Goal: Task Accomplishment & Management: Complete application form

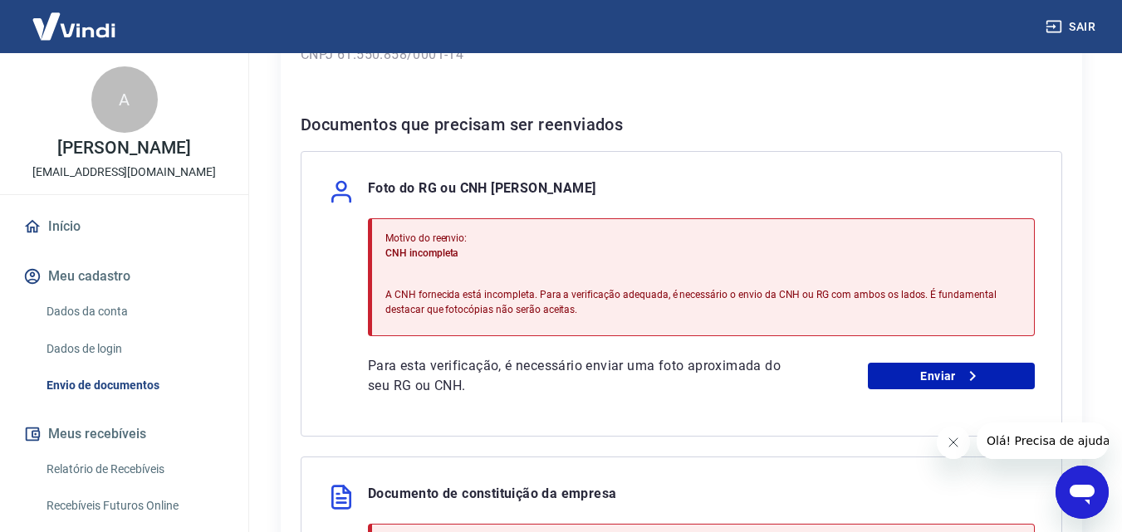
scroll to position [332, 0]
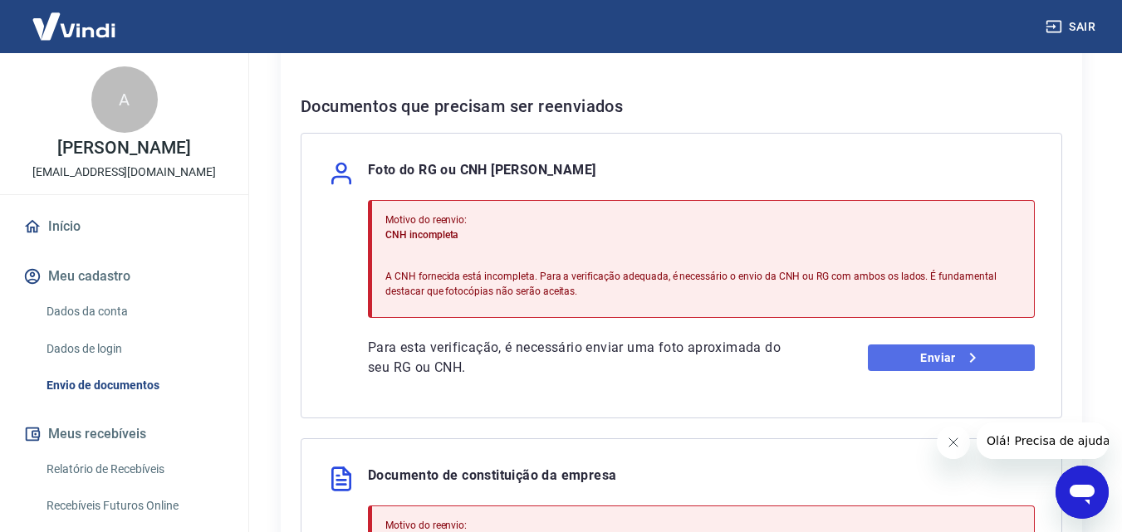
click at [907, 355] on link "Enviar" at bounding box center [951, 358] width 167 height 27
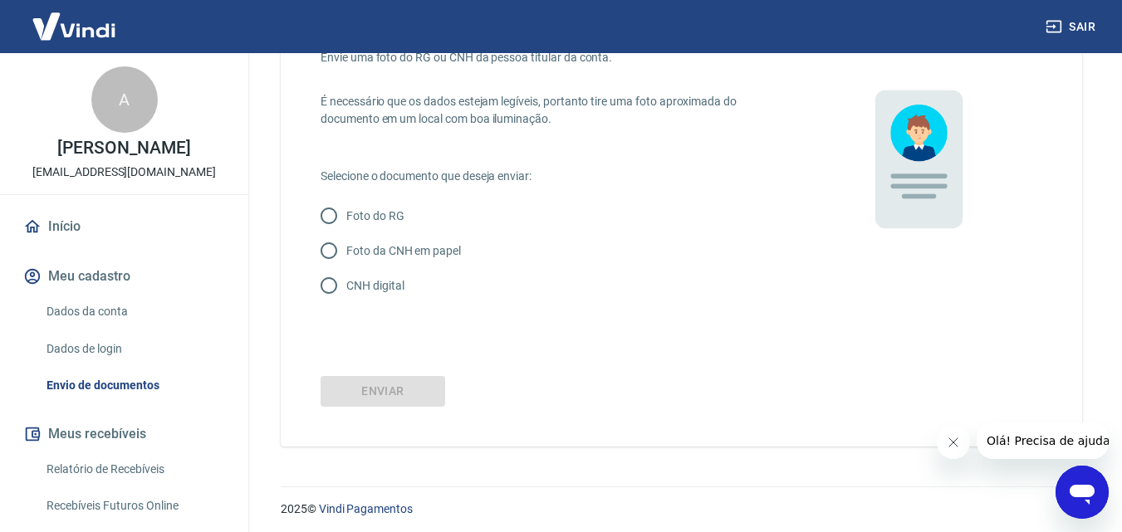
scroll to position [113, 0]
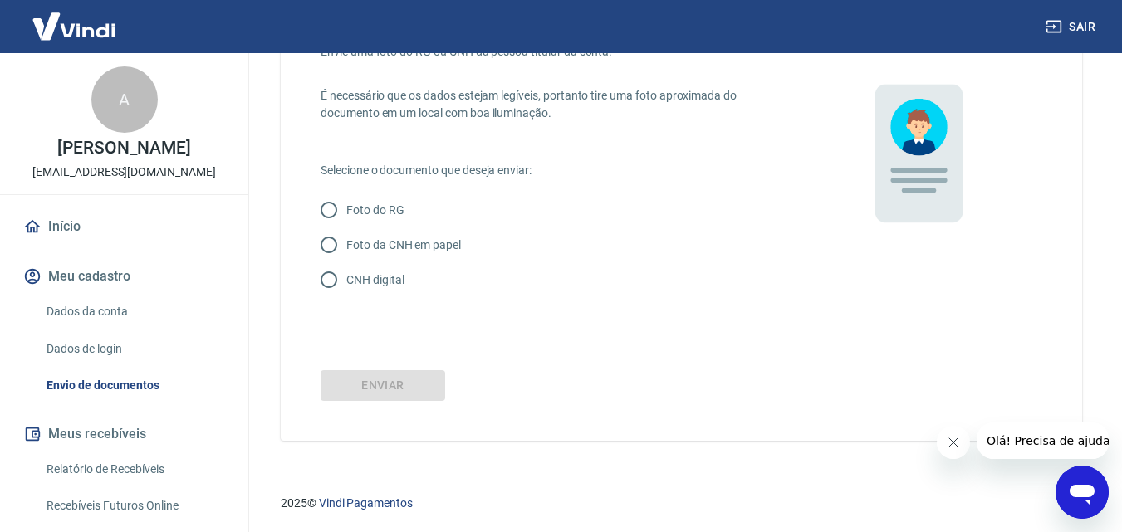
click at [326, 280] on input "CNH digital" at bounding box center [328, 279] width 35 height 35
radio input "true"
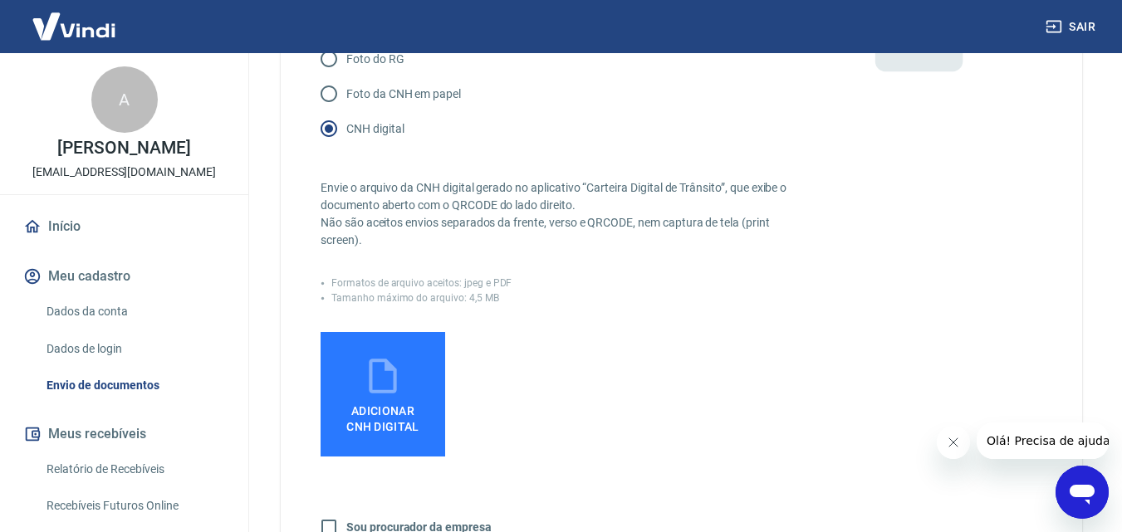
scroll to position [279, 0]
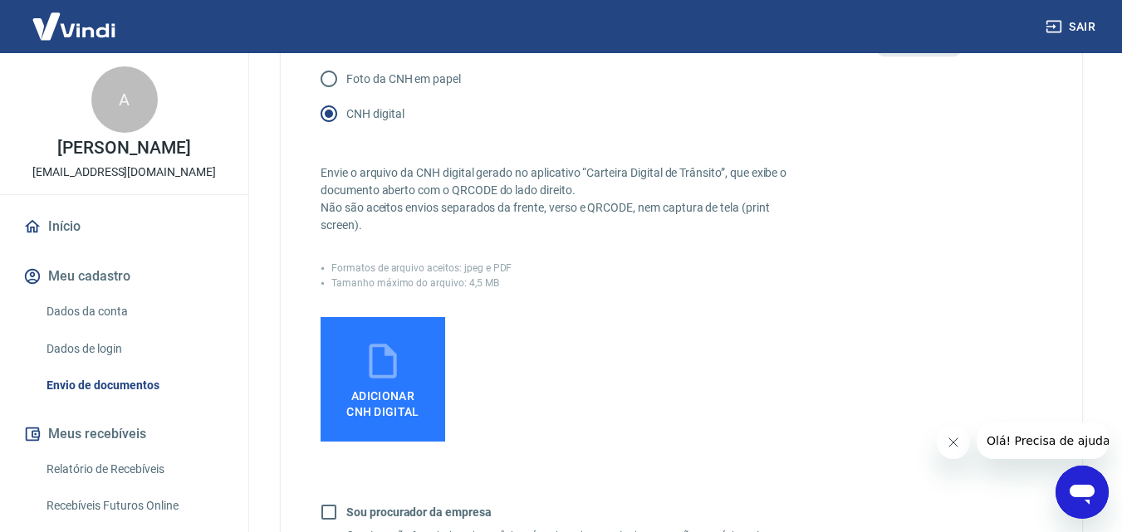
click at [394, 377] on icon at bounding box center [382, 361] width 27 height 35
click at [0, 0] on input "Adicionar CNH Digital" at bounding box center [0, 0] width 0 height 0
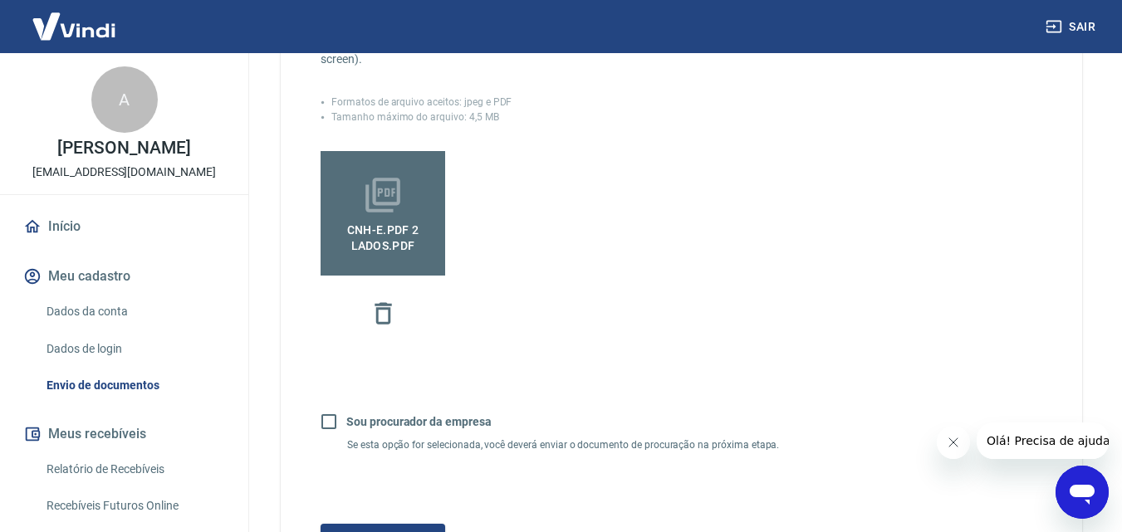
scroll to position [528, 0]
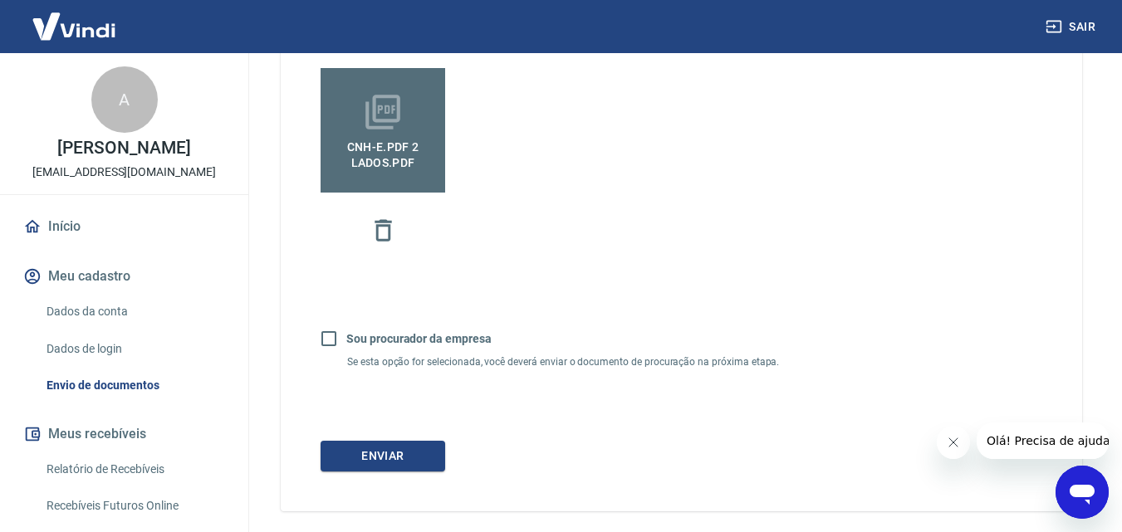
click at [324, 335] on input "Sou procurador da empresa" at bounding box center [328, 338] width 35 height 35
checkbox input "true"
click at [410, 462] on button "Continuar" at bounding box center [383, 456] width 125 height 31
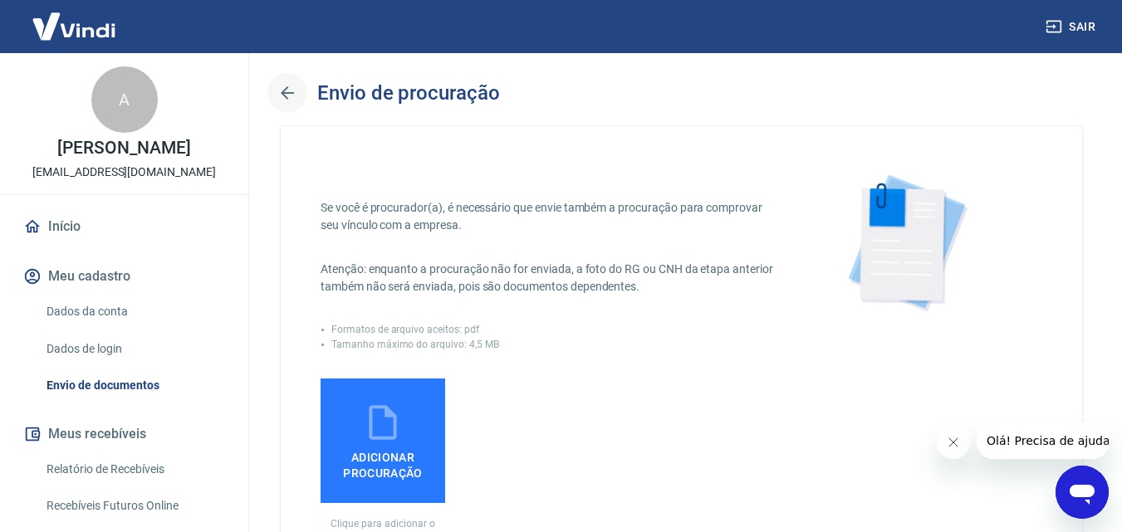
click at [289, 92] on icon "button" at bounding box center [287, 92] width 13 height 13
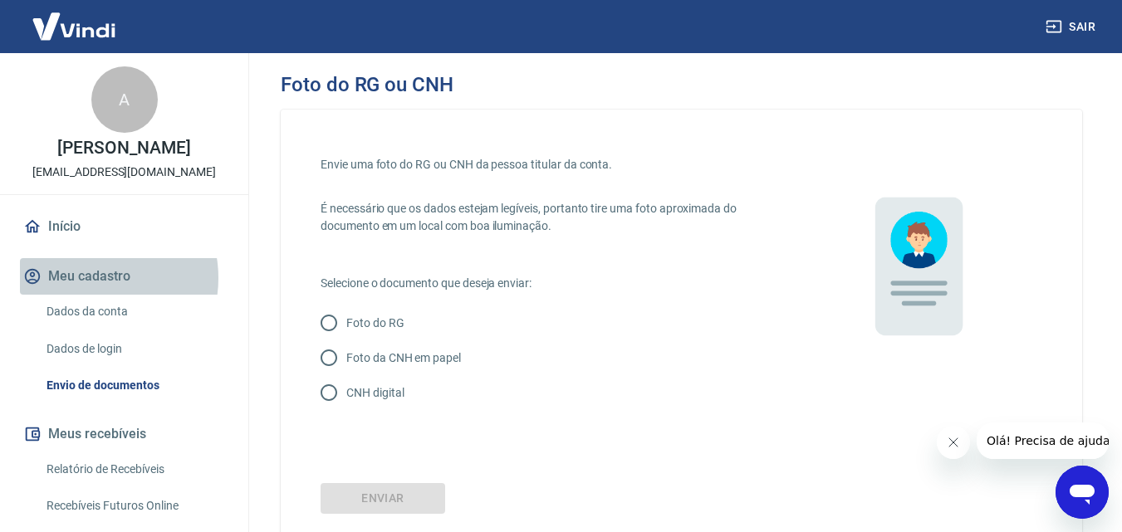
click at [90, 278] on button "Meu cadastro" at bounding box center [124, 276] width 208 height 37
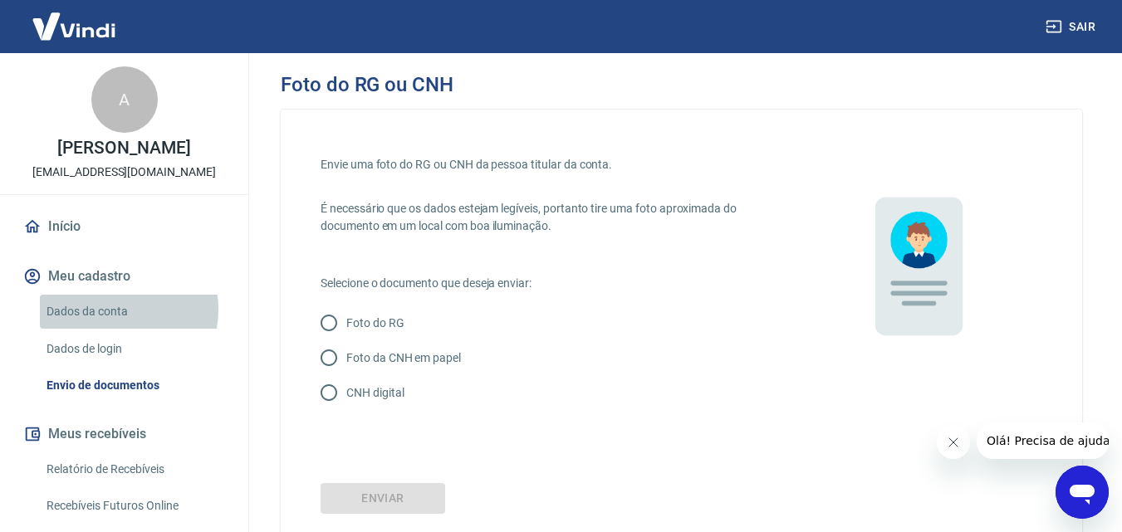
click at [114, 310] on link "Dados da conta" at bounding box center [134, 312] width 189 height 34
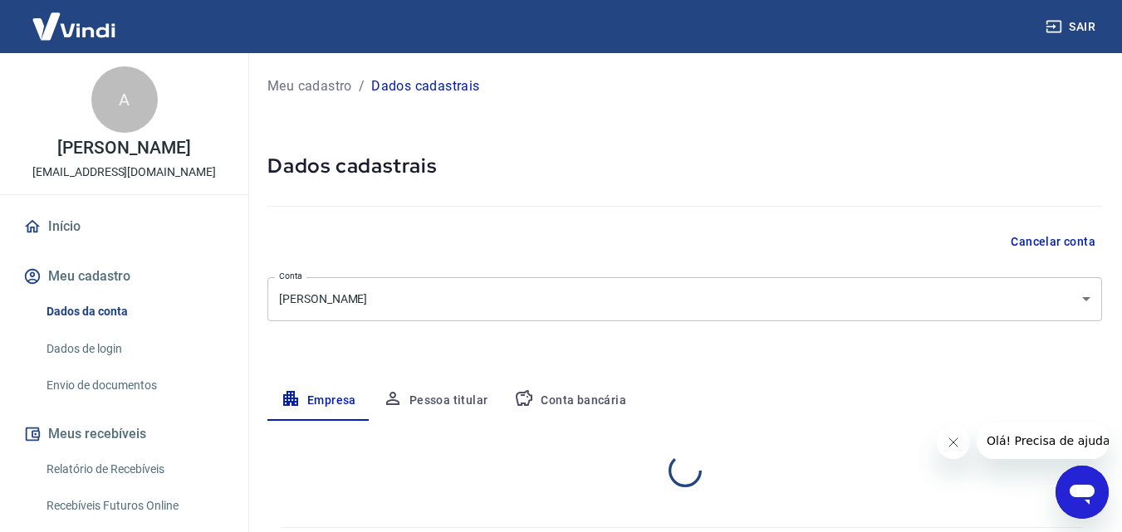
select select "MG"
select select "business"
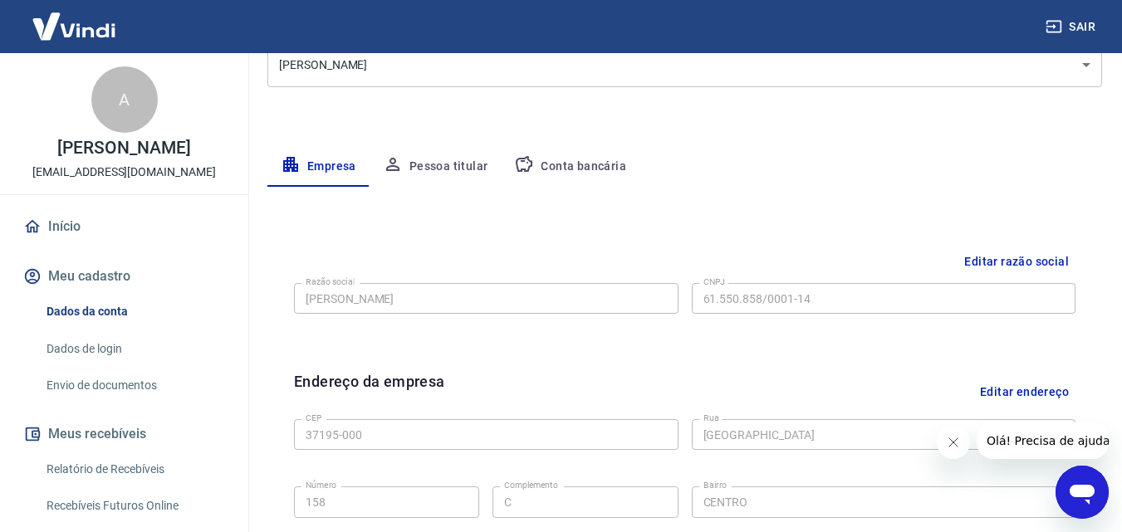
scroll to position [167, 0]
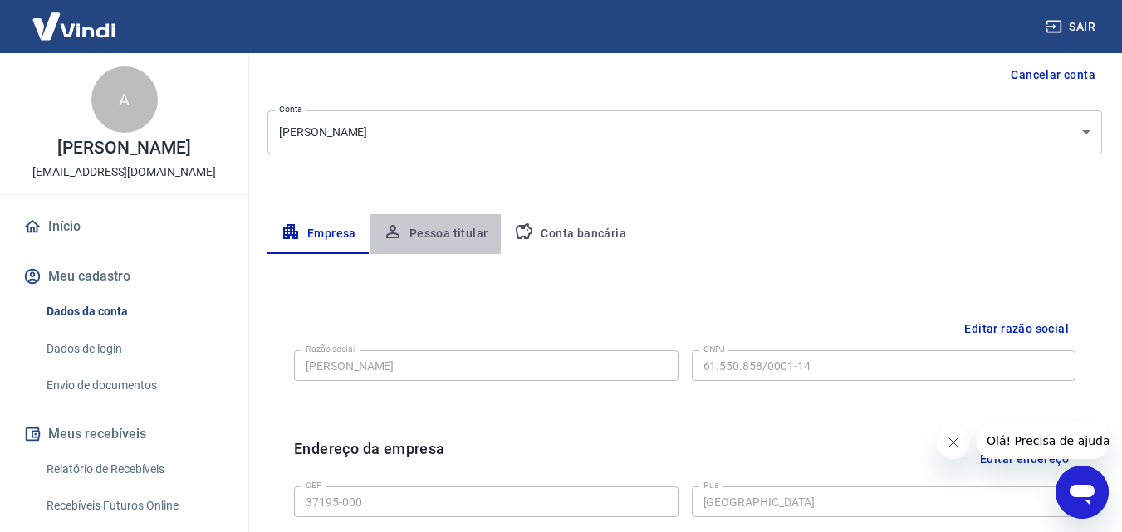
click at [440, 235] on button "Pessoa titular" at bounding box center [436, 234] width 132 height 40
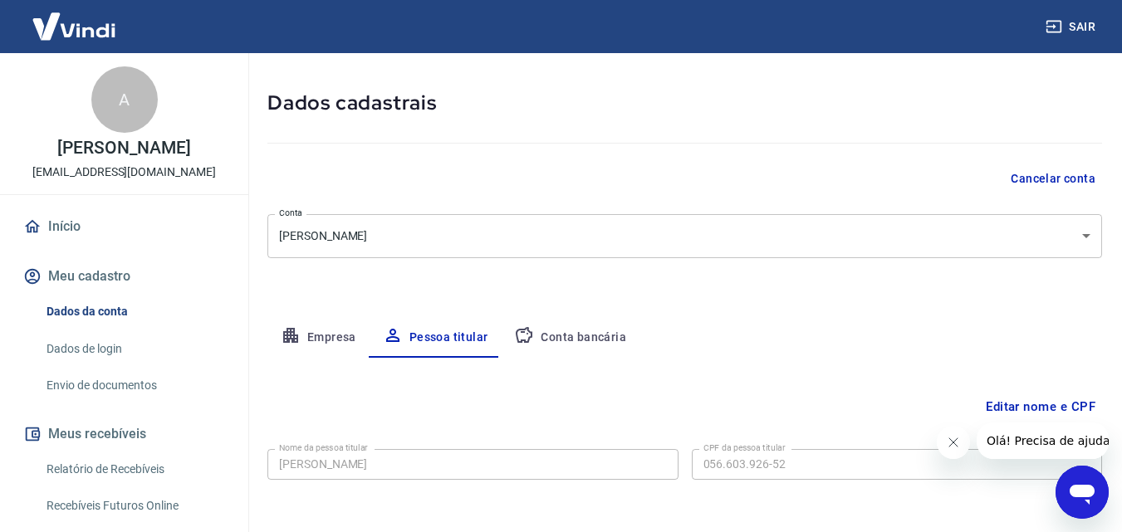
scroll to position [132, 0]
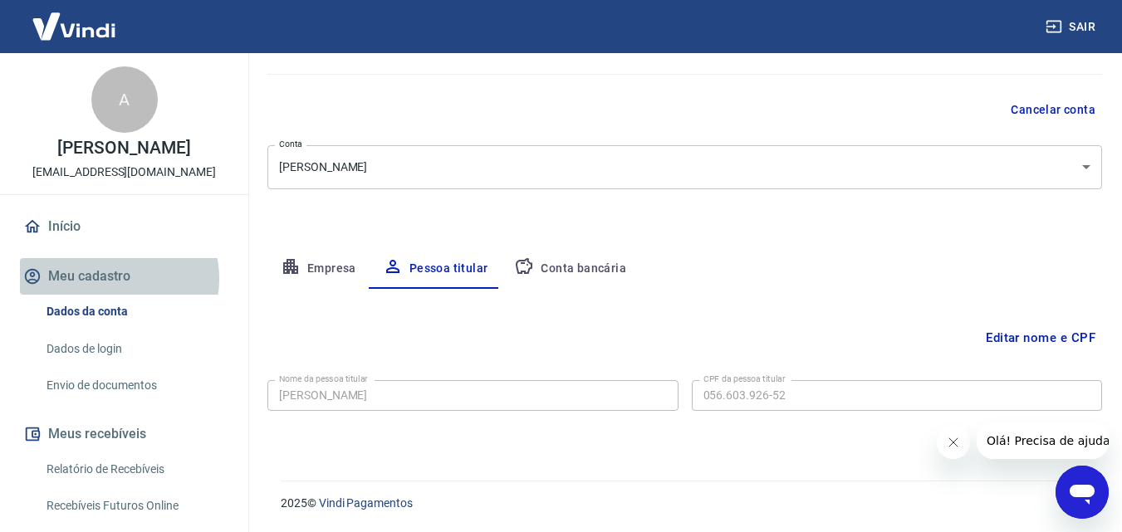
click at [110, 279] on button "Meu cadastro" at bounding box center [124, 276] width 208 height 37
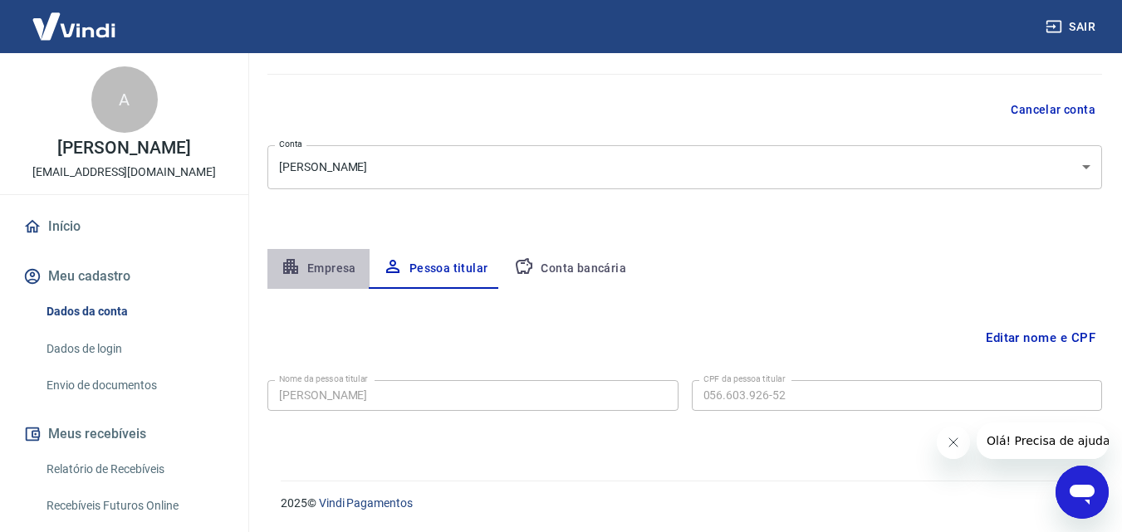
click at [332, 269] on button "Empresa" at bounding box center [318, 269] width 102 height 40
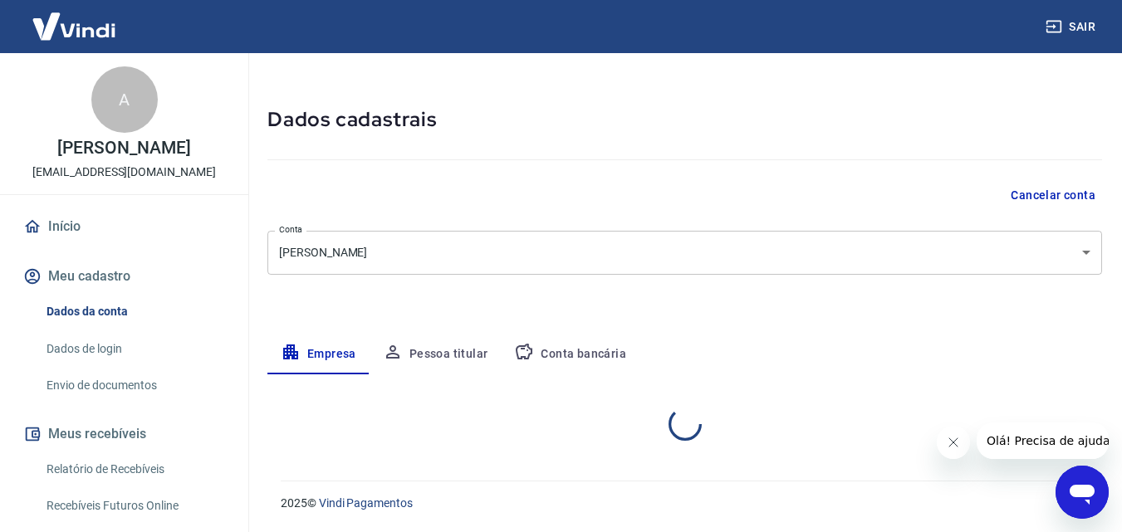
select select "MG"
select select "business"
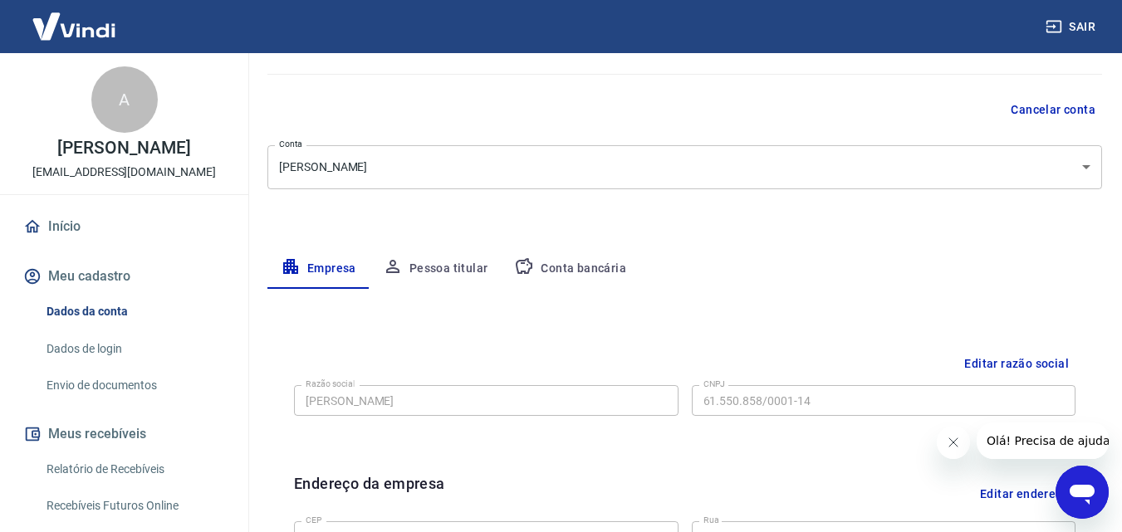
click at [66, 227] on link "Início" at bounding box center [124, 226] width 208 height 37
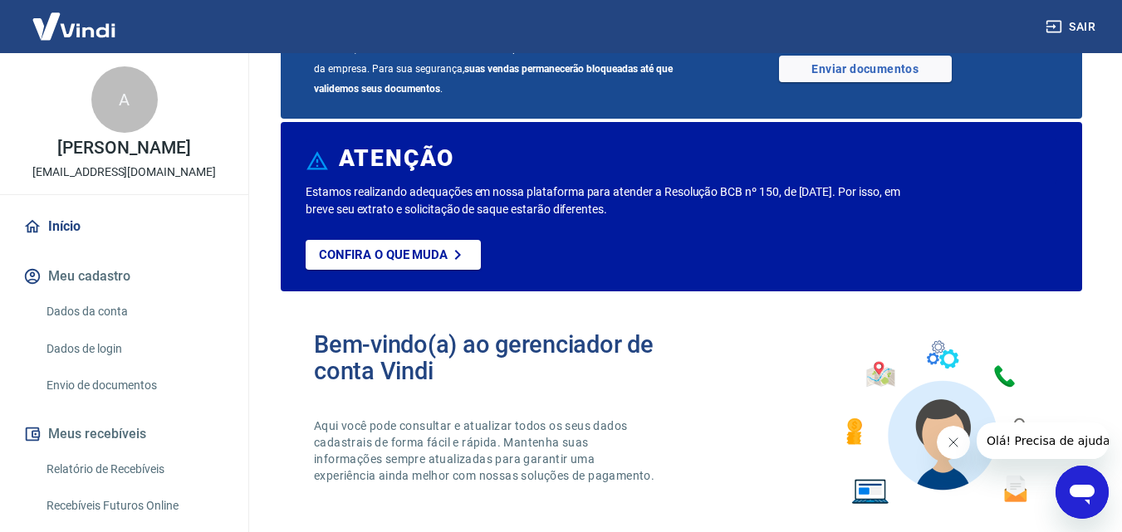
scroll to position [72, 0]
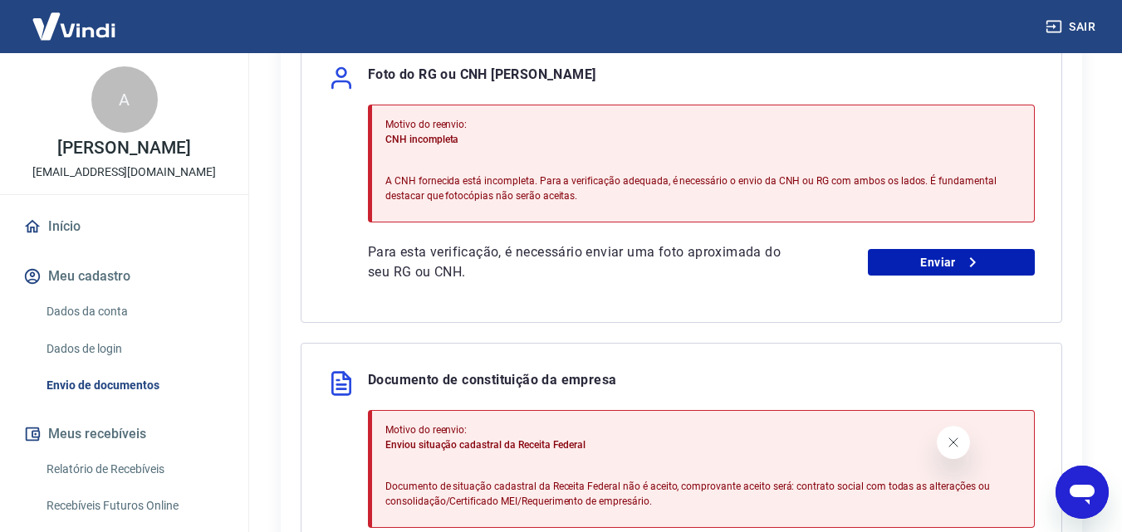
scroll to position [415, 0]
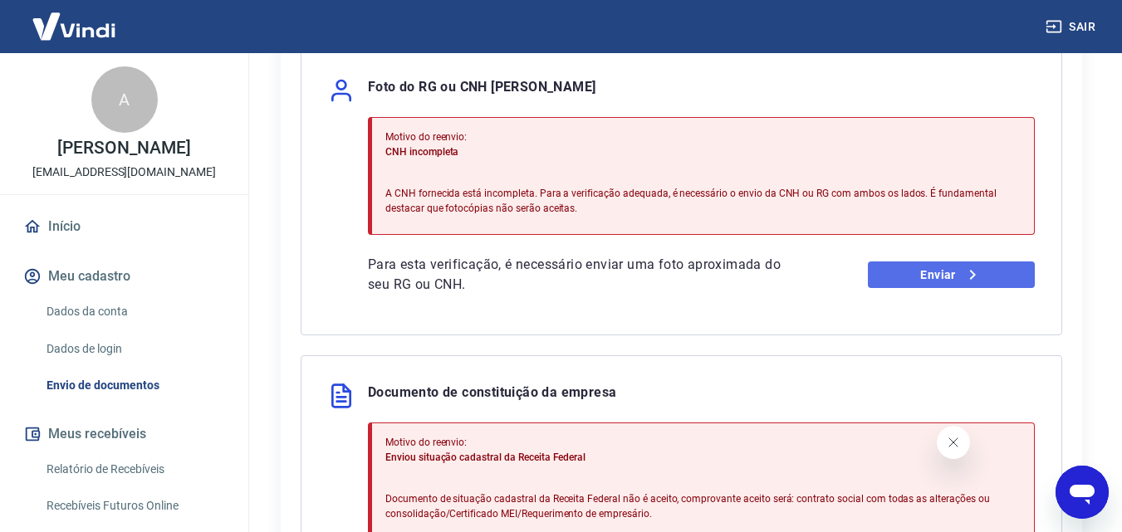
click at [937, 277] on link "Enviar" at bounding box center [951, 275] width 167 height 27
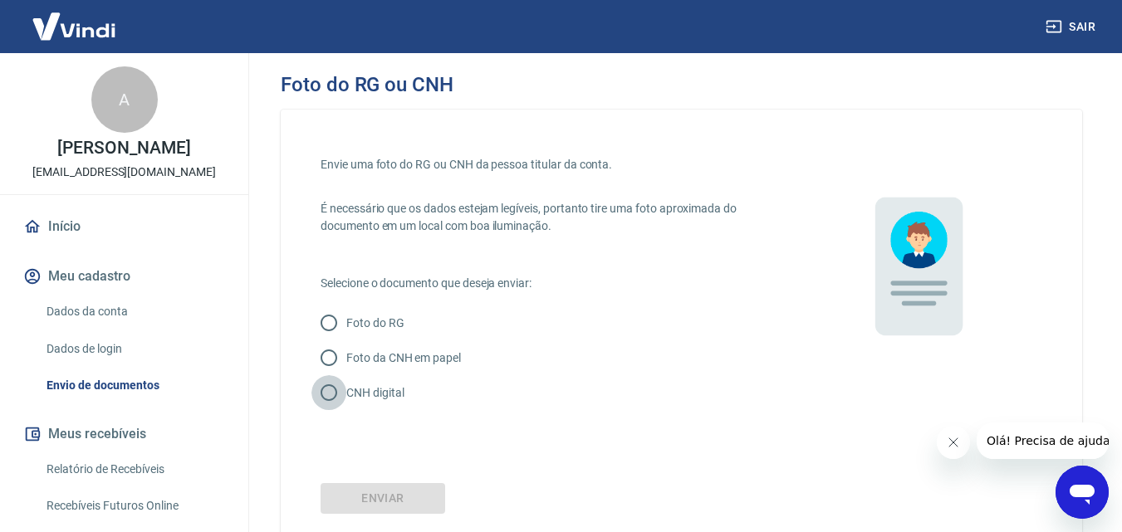
click at [330, 393] on input "CNH digital" at bounding box center [328, 392] width 35 height 35
radio input "true"
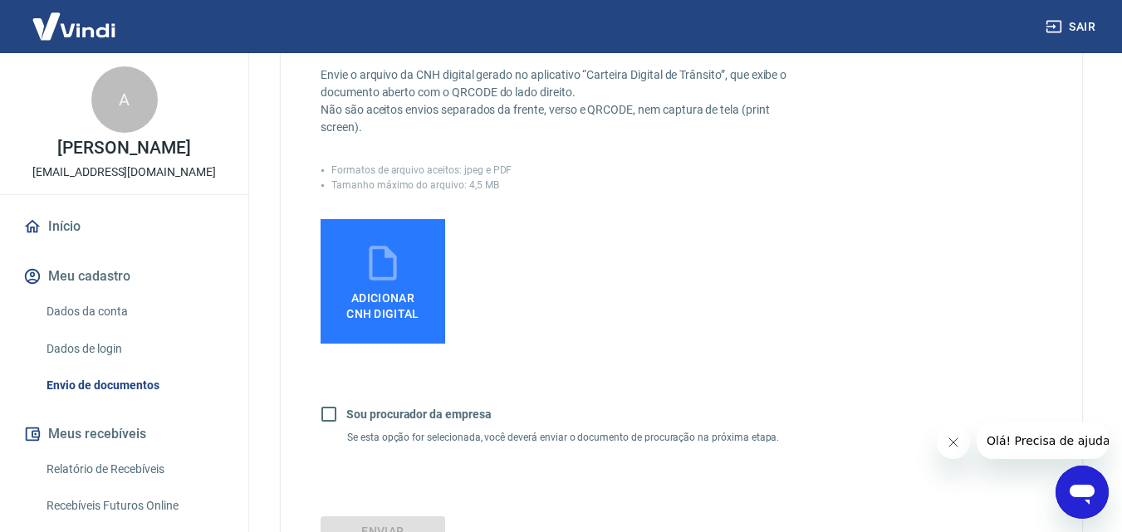
scroll to position [415, 0]
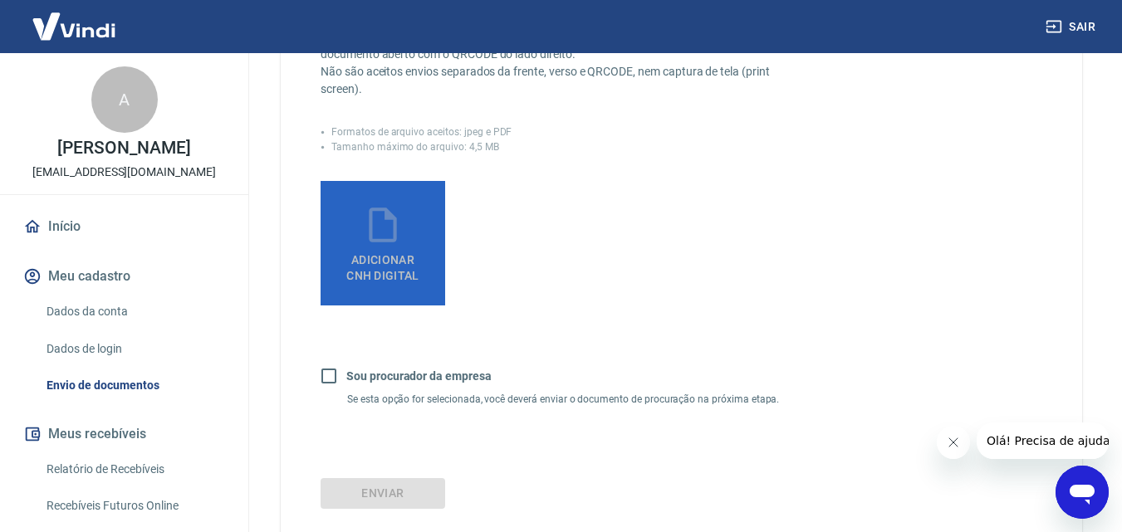
click at [391, 255] on span "Adicionar CNH Digital" at bounding box center [382, 268] width 73 height 30
click at [0, 0] on input "Adicionar CNH Digital" at bounding box center [0, 0] width 0 height 0
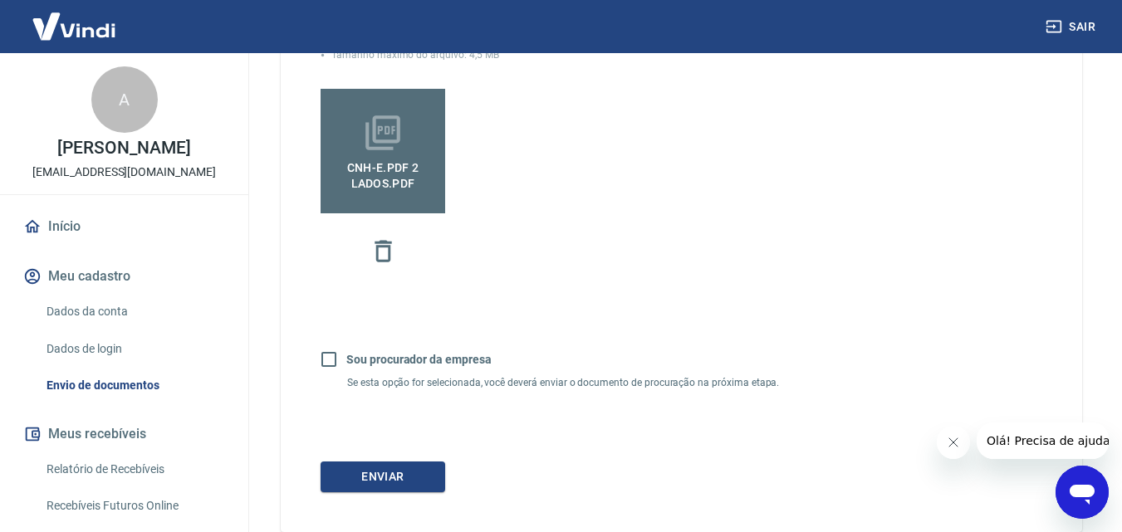
scroll to position [599, 0]
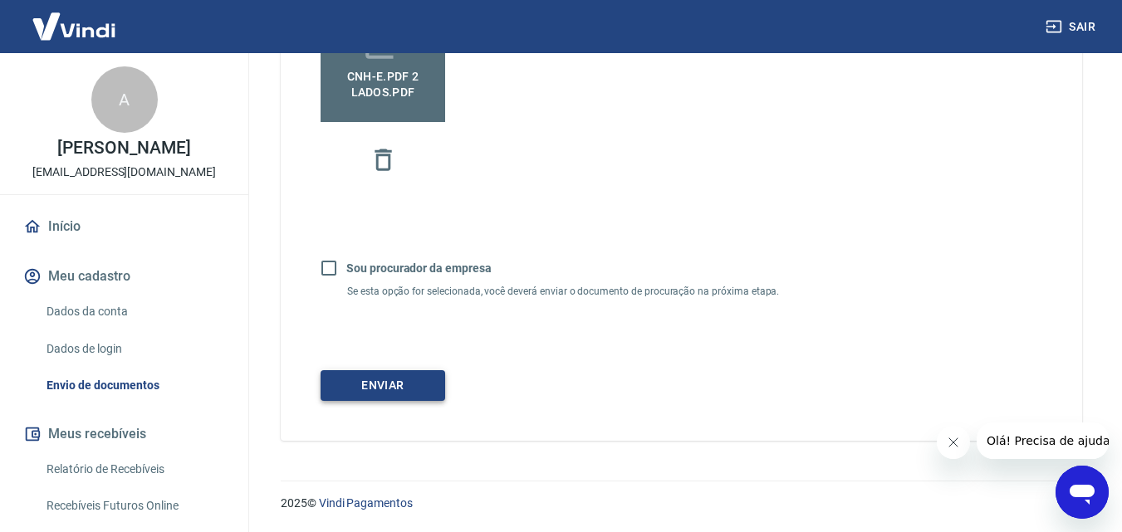
click at [413, 385] on button "Enviar" at bounding box center [383, 385] width 125 height 31
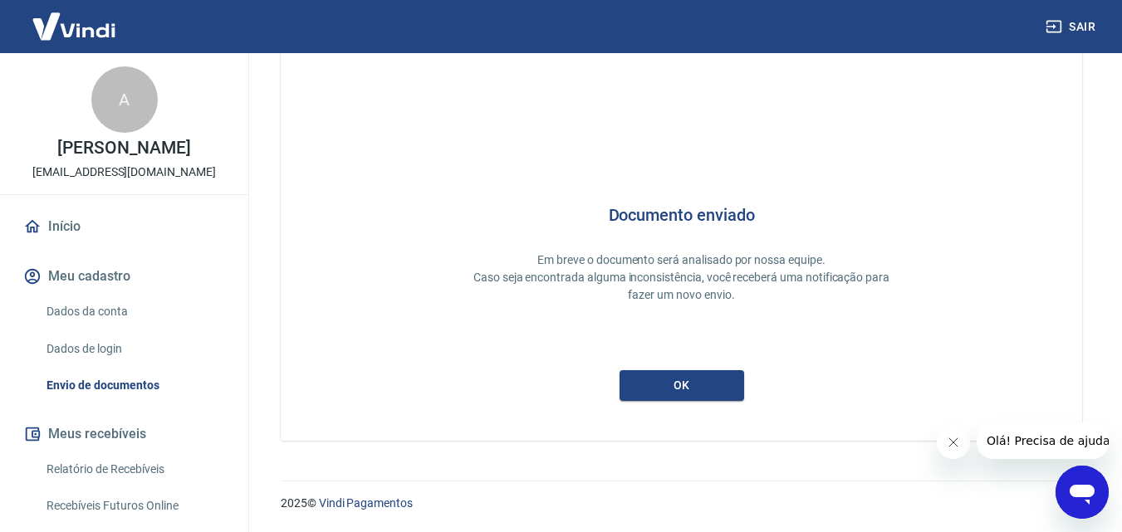
scroll to position [44, 0]
click at [666, 394] on button "ok" at bounding box center [681, 385] width 125 height 31
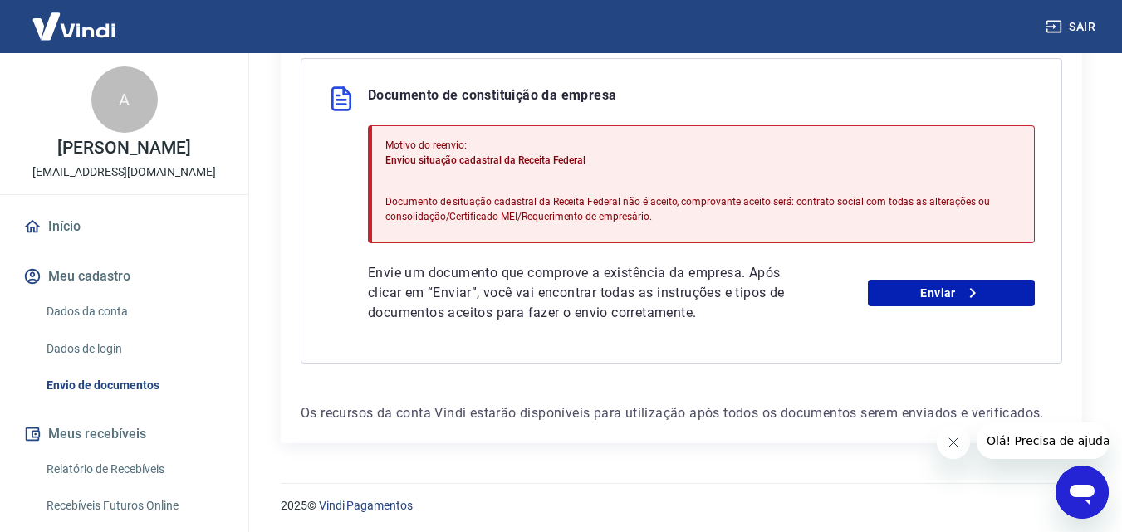
scroll to position [409, 0]
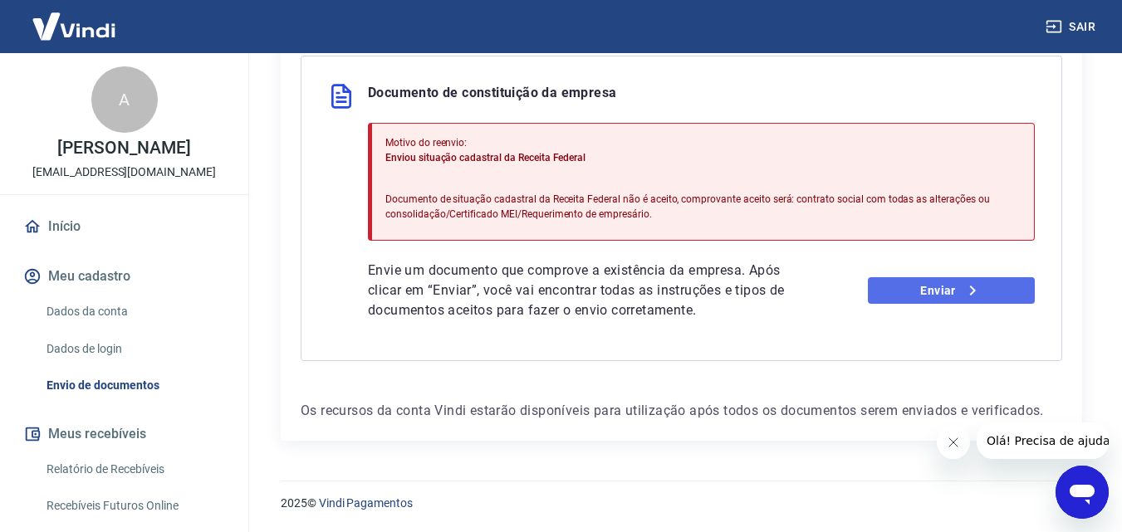
click at [937, 295] on link "Enviar" at bounding box center [951, 290] width 167 height 27
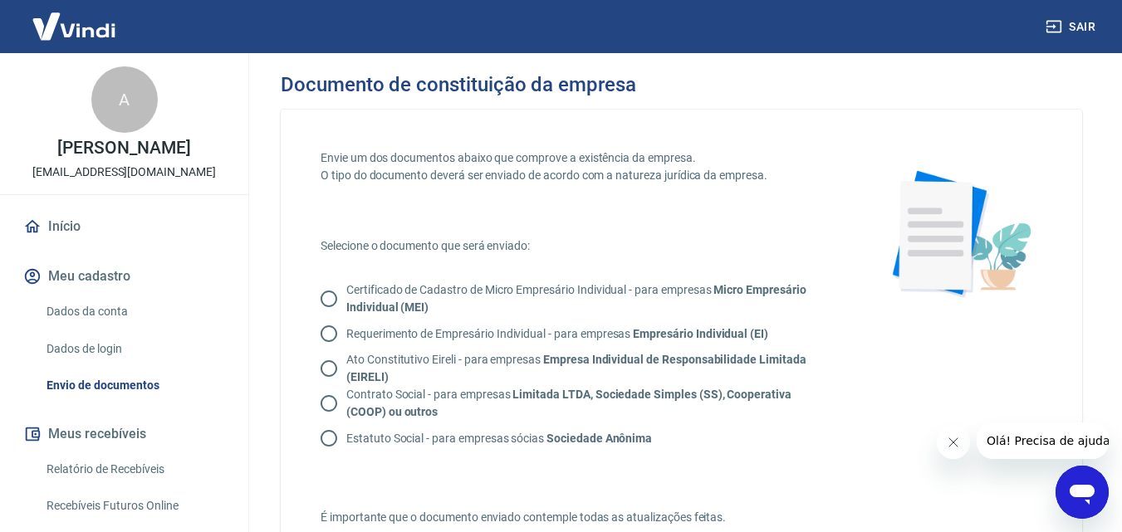
click at [327, 298] on input "Certificado de Cadastro de Micro Empresário Individual - para empresas Micro Em…" at bounding box center [328, 299] width 35 height 35
radio input "true"
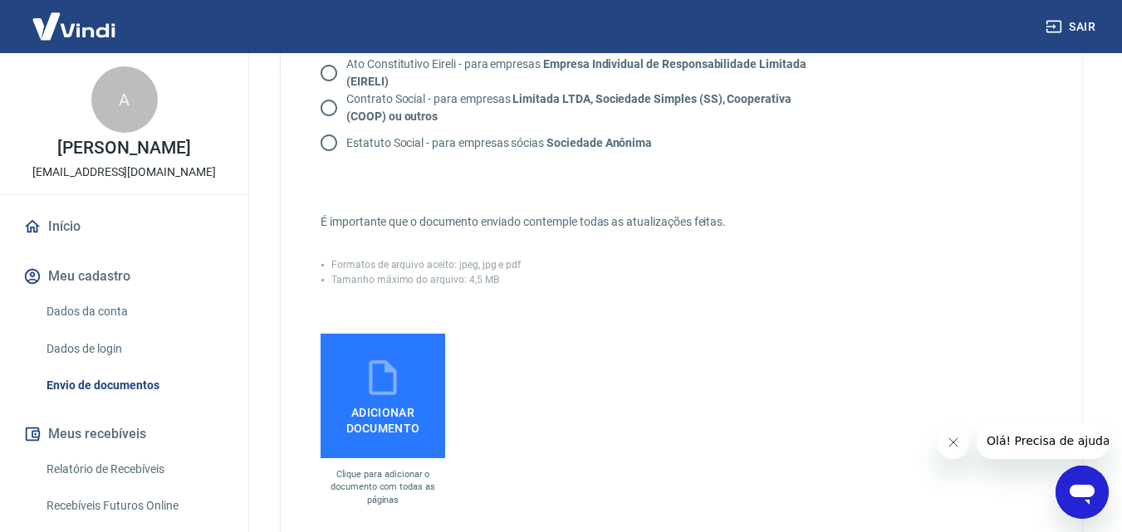
scroll to position [332, 0]
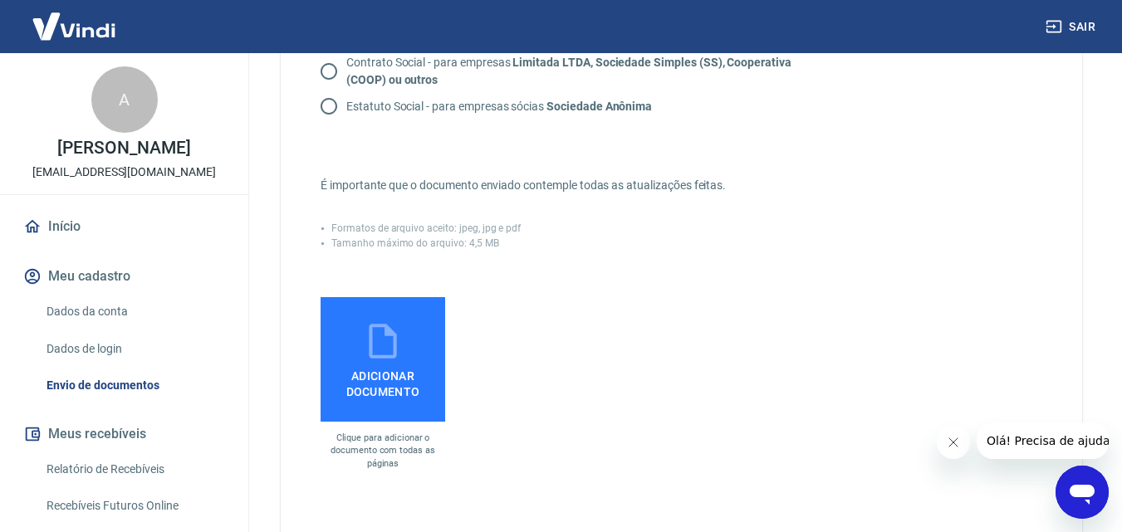
click at [388, 384] on span "Adicionar documento" at bounding box center [382, 380] width 111 height 37
click at [0, 0] on input "Adicionar documento" at bounding box center [0, 0] width 0 height 0
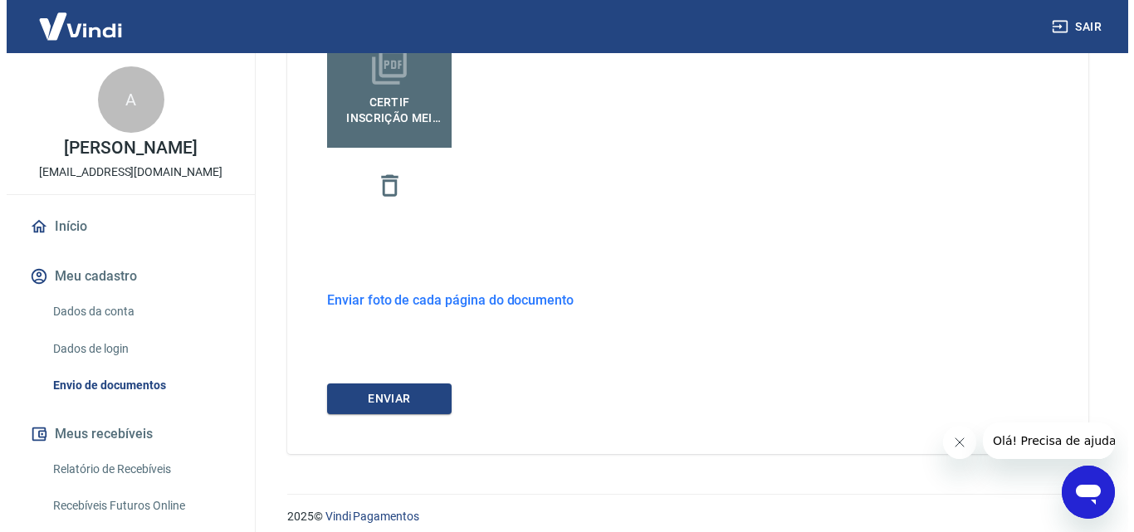
scroll to position [619, 0]
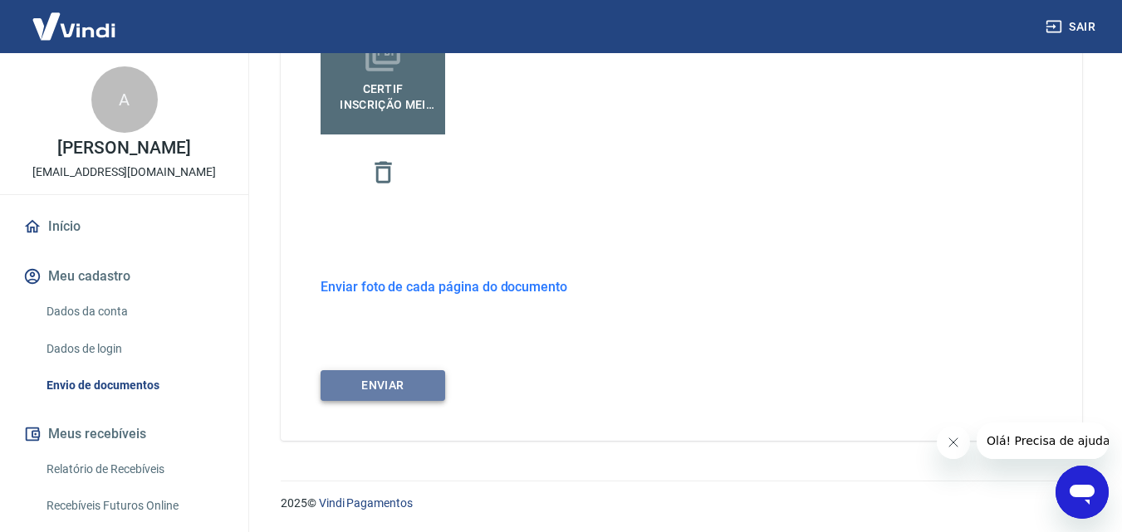
click at [386, 387] on button "ENVIAR" at bounding box center [383, 385] width 125 height 31
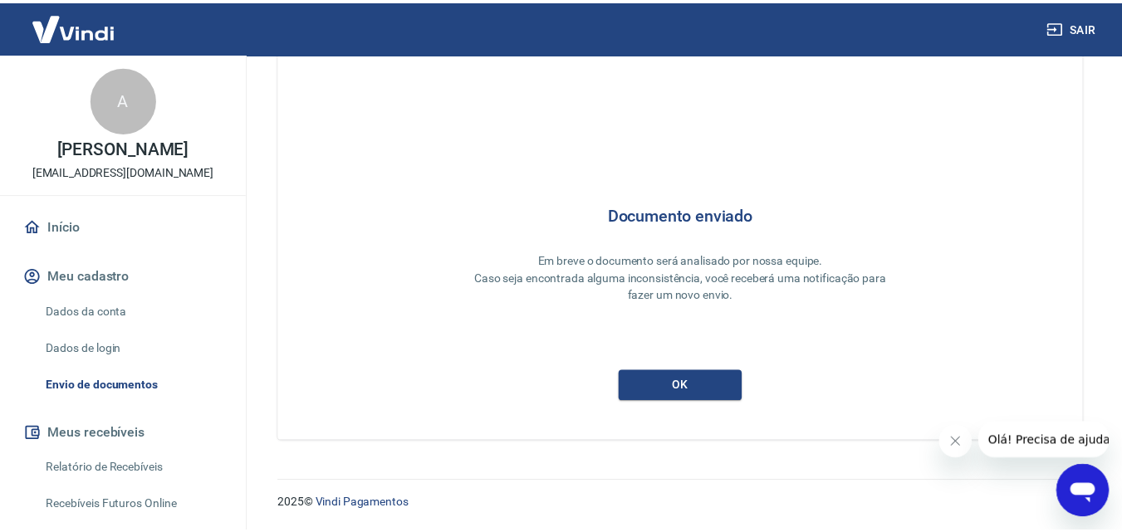
scroll to position [44, 0]
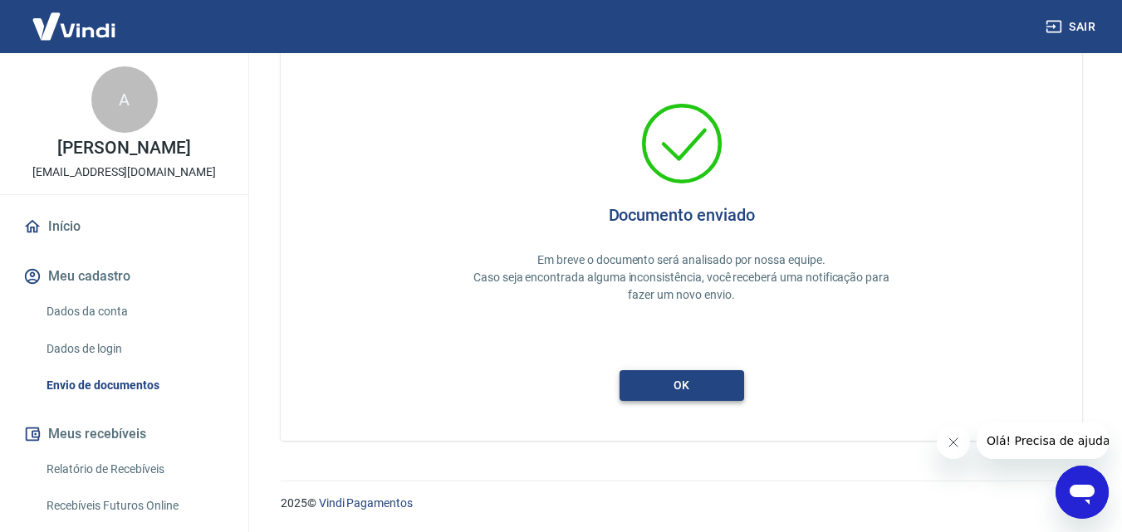
click at [685, 389] on button "ok" at bounding box center [681, 385] width 125 height 31
